Goal: Information Seeking & Learning: Find specific page/section

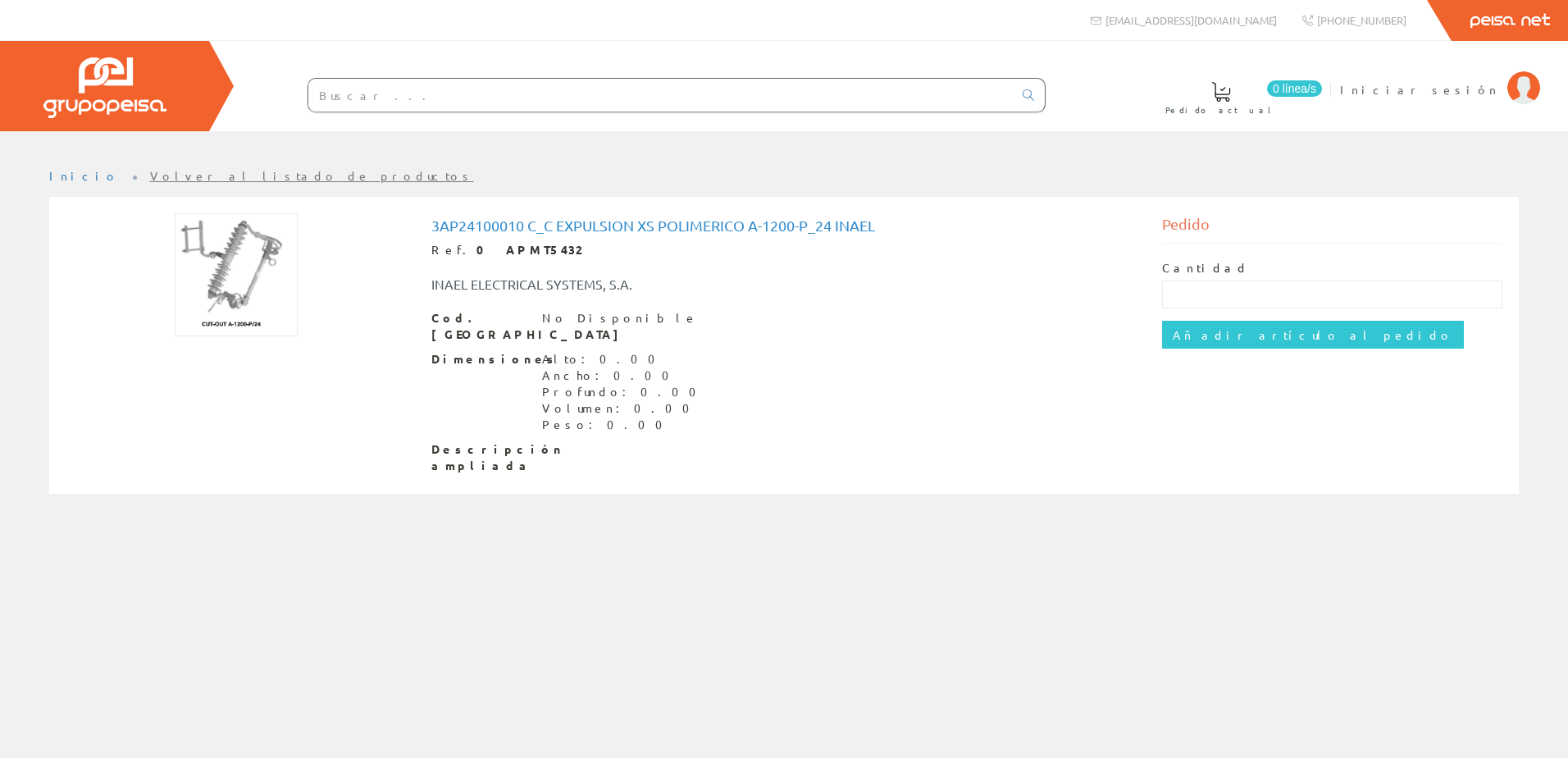
click at [239, 309] on img at bounding box center [236, 274] width 123 height 123
drag, startPoint x: 234, startPoint y: 243, endPoint x: 133, endPoint y: 337, distance: 138.0
click at [133, 337] on div "1c230600k Eslabon Para Cut Out 6,3a (ek-006) Ref. 0 APMT5437 INAEL ELECTRICAL S…" at bounding box center [784, 347] width 1462 height 268
click at [252, 282] on img at bounding box center [236, 274] width 71 height 123
click at [252, 281] on img at bounding box center [236, 274] width 71 height 123
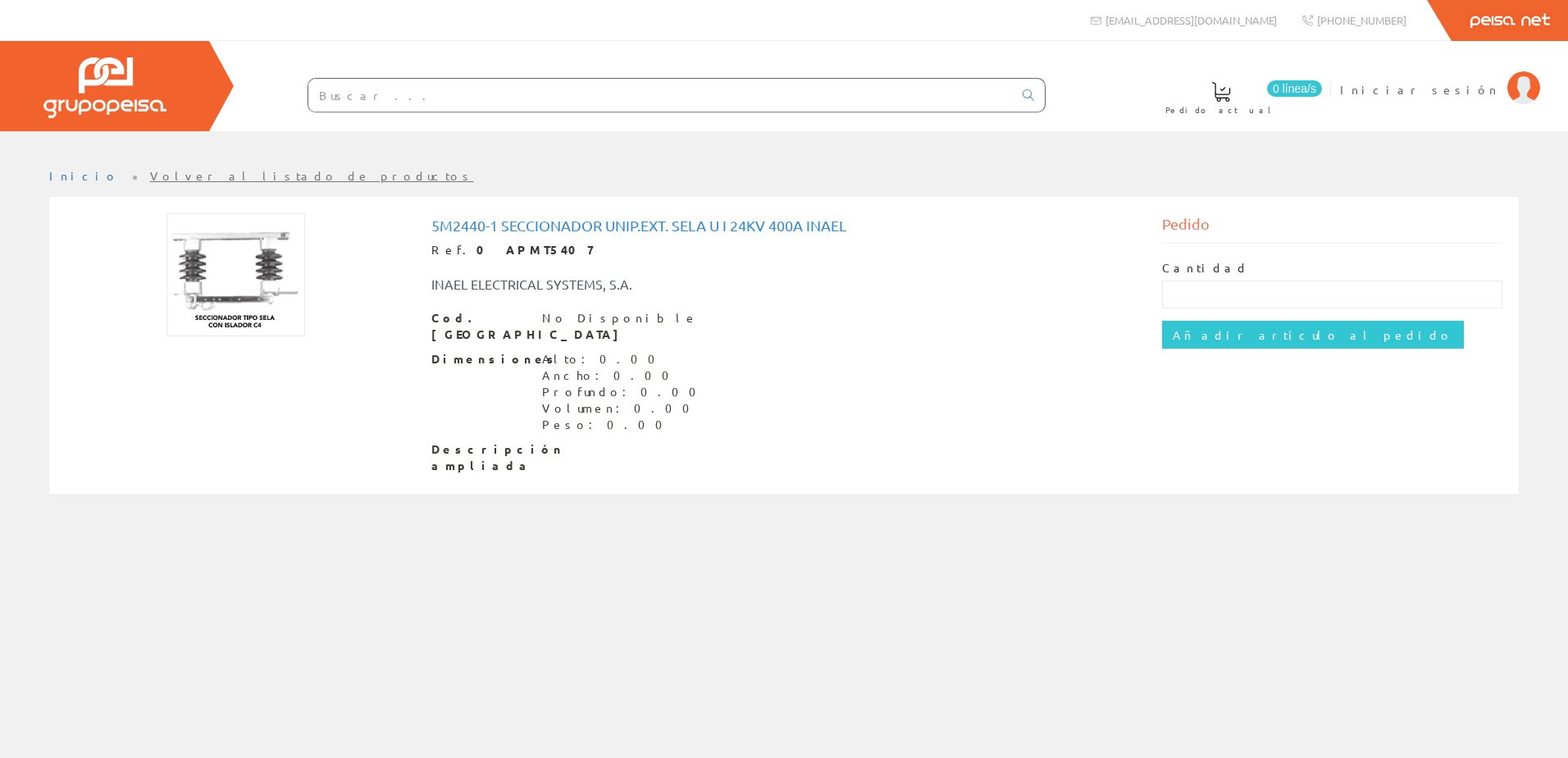
drag, startPoint x: 232, startPoint y: 260, endPoint x: 153, endPoint y: 435, distance: 192.0
click at [153, 435] on div "5m2440-1 Seccionador Unip.ext. Sela U I 24kv 400a Inael Ref. 0 APMT5407 INAEL E…" at bounding box center [784, 347] width 1462 height 268
